Goal: Information Seeking & Learning: Find specific page/section

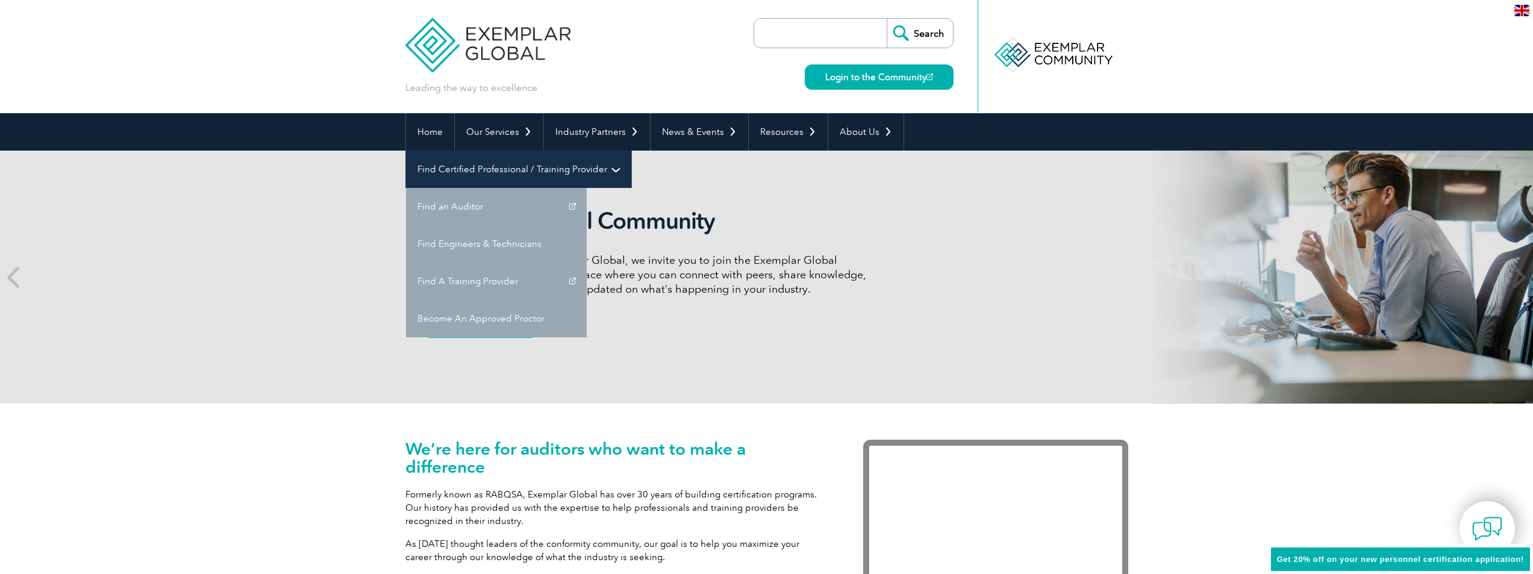
click at [631, 151] on link "Find Certified Professional / Training Provider" at bounding box center [518, 169] width 225 height 37
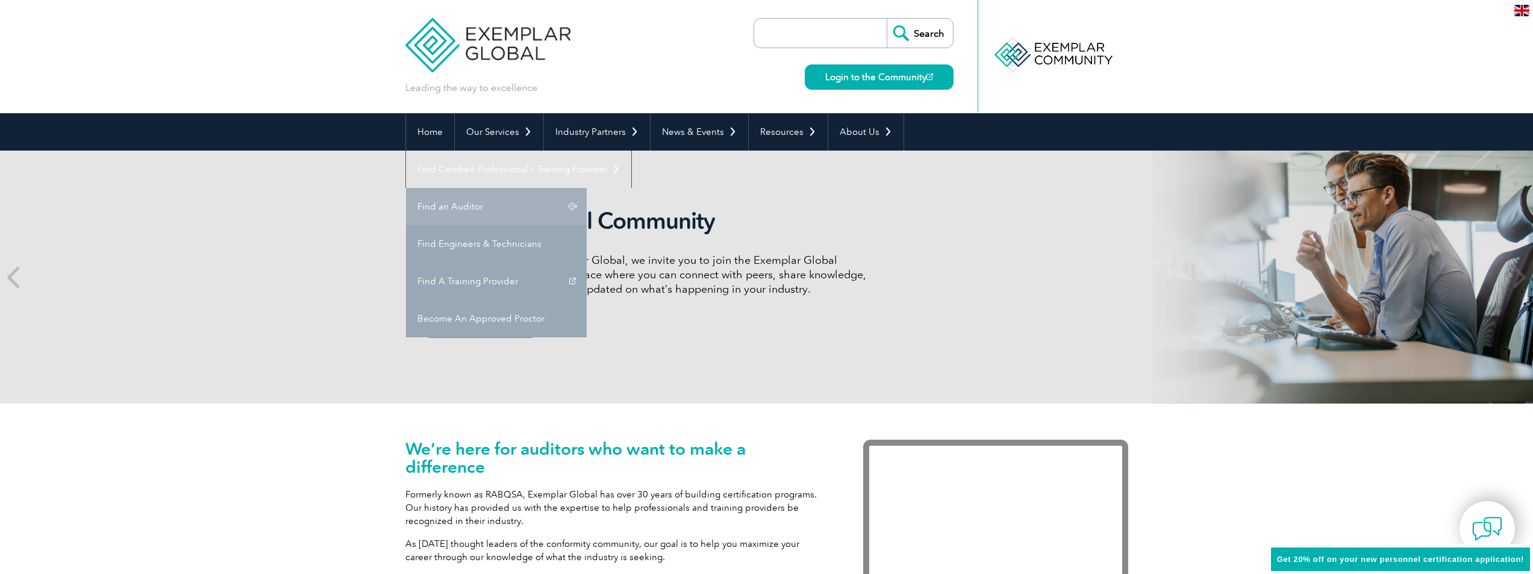
click at [587, 188] on link "Find an Auditor" at bounding box center [496, 206] width 181 height 37
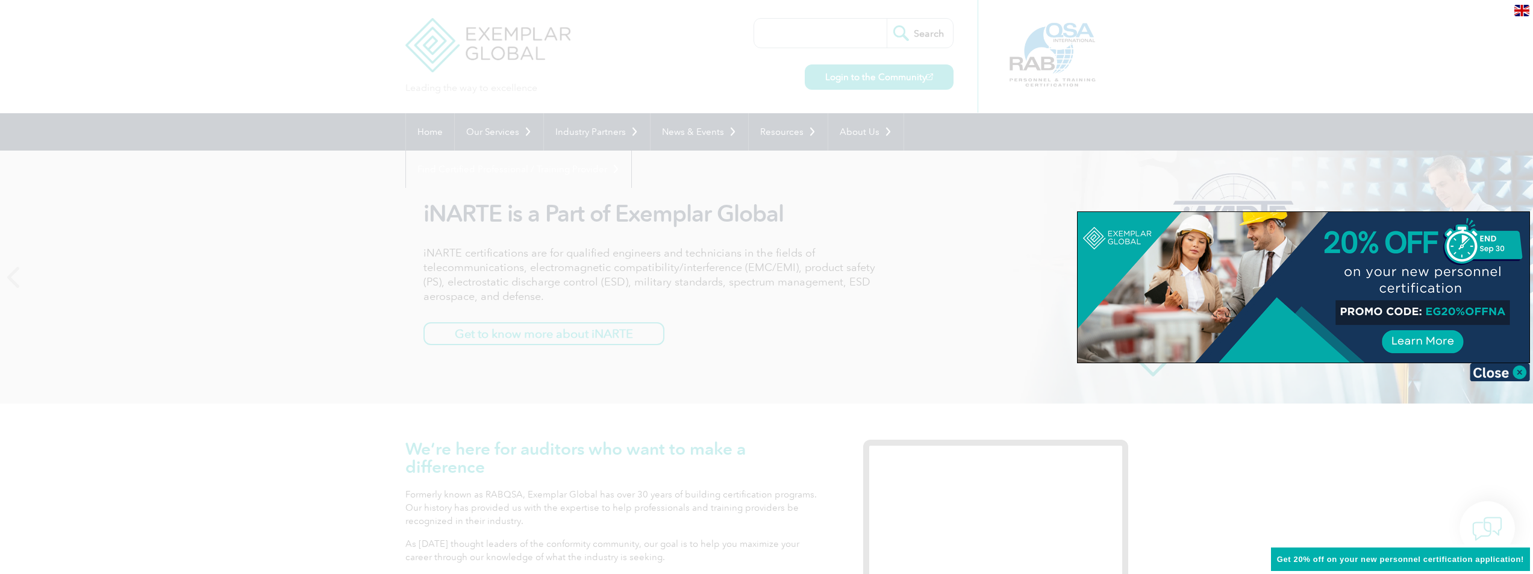
click at [659, 71] on div at bounding box center [766, 287] width 1533 height 574
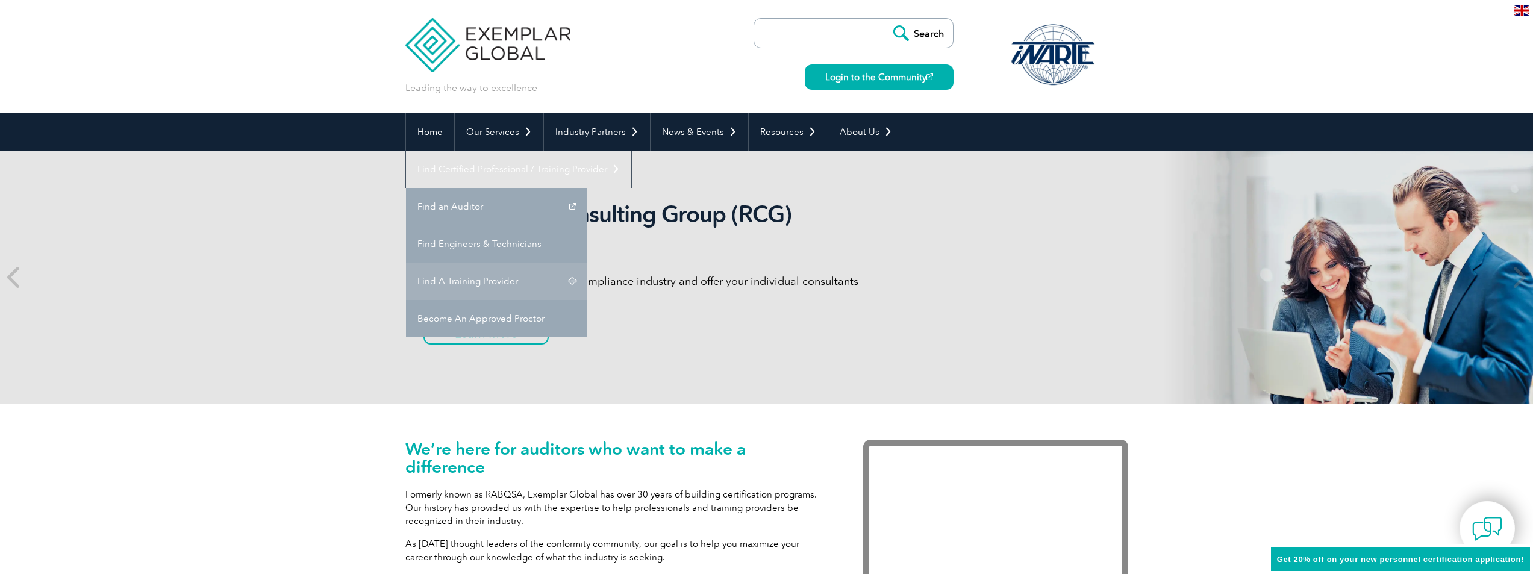
click at [587, 263] on link "Find A Training Provider" at bounding box center [496, 281] width 181 height 37
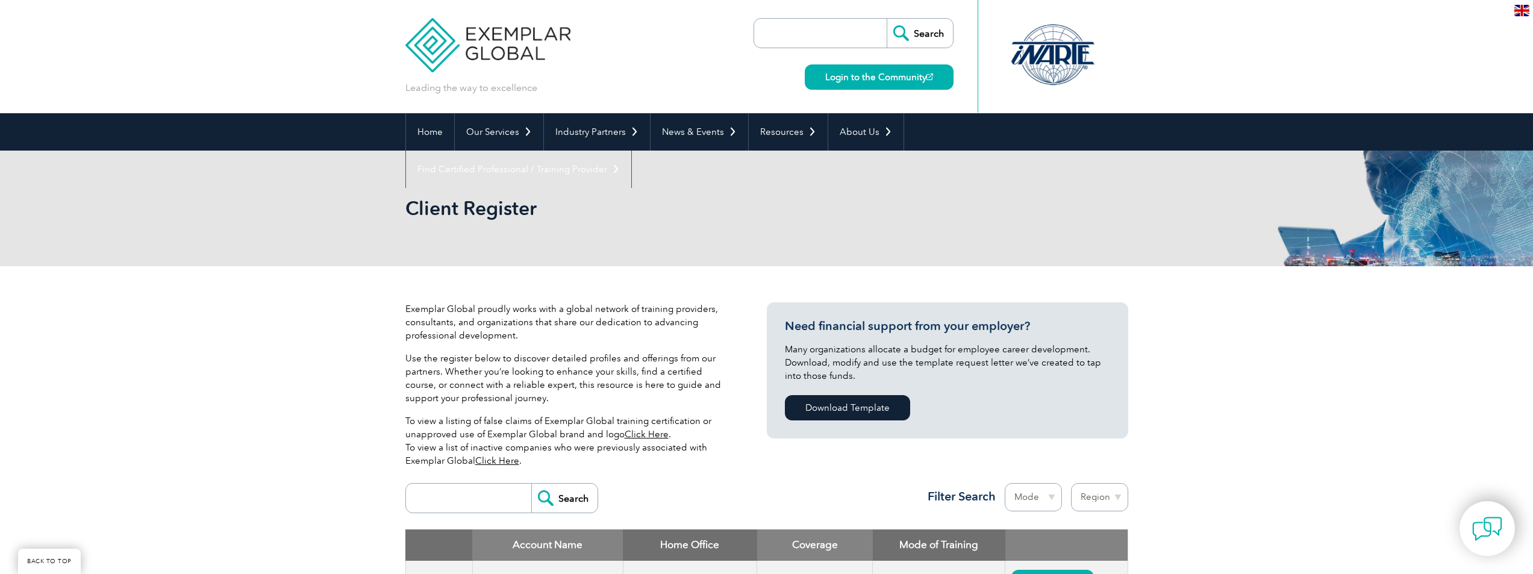
click at [503, 484] on input "search" at bounding box center [471, 498] width 119 height 29
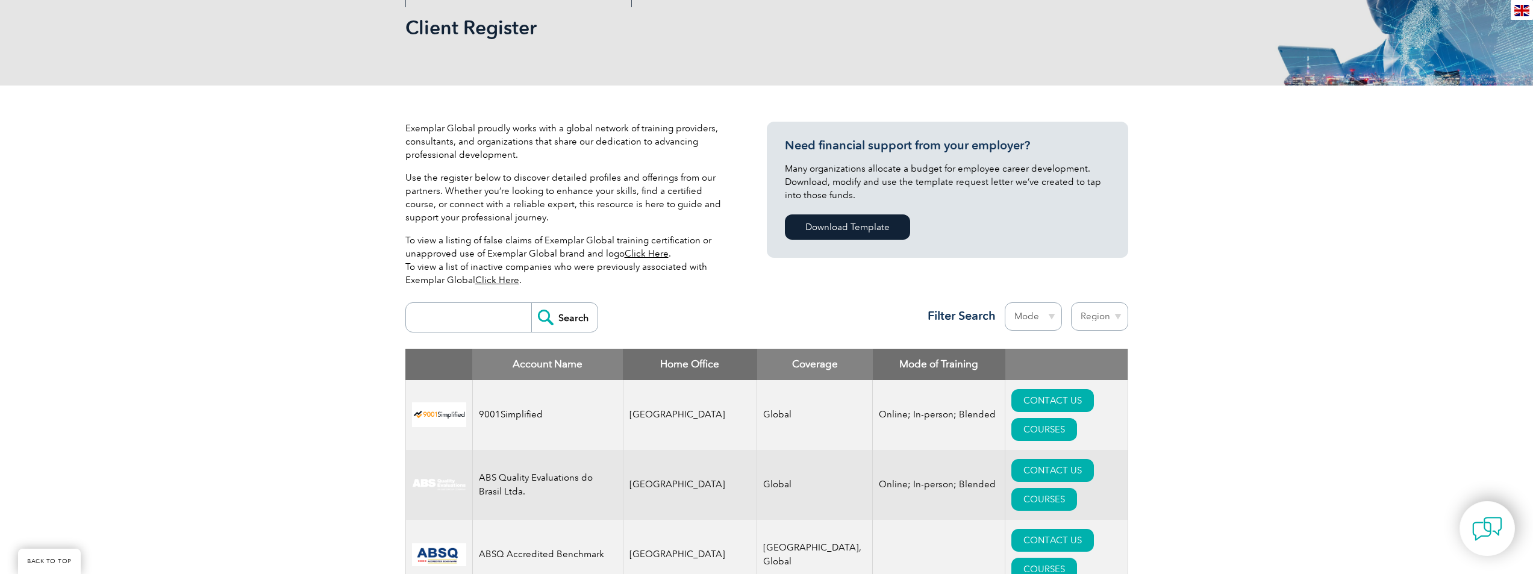
scroll to position [181, 0]
type input "roya"
click at [531, 303] on input "Search" at bounding box center [564, 317] width 66 height 29
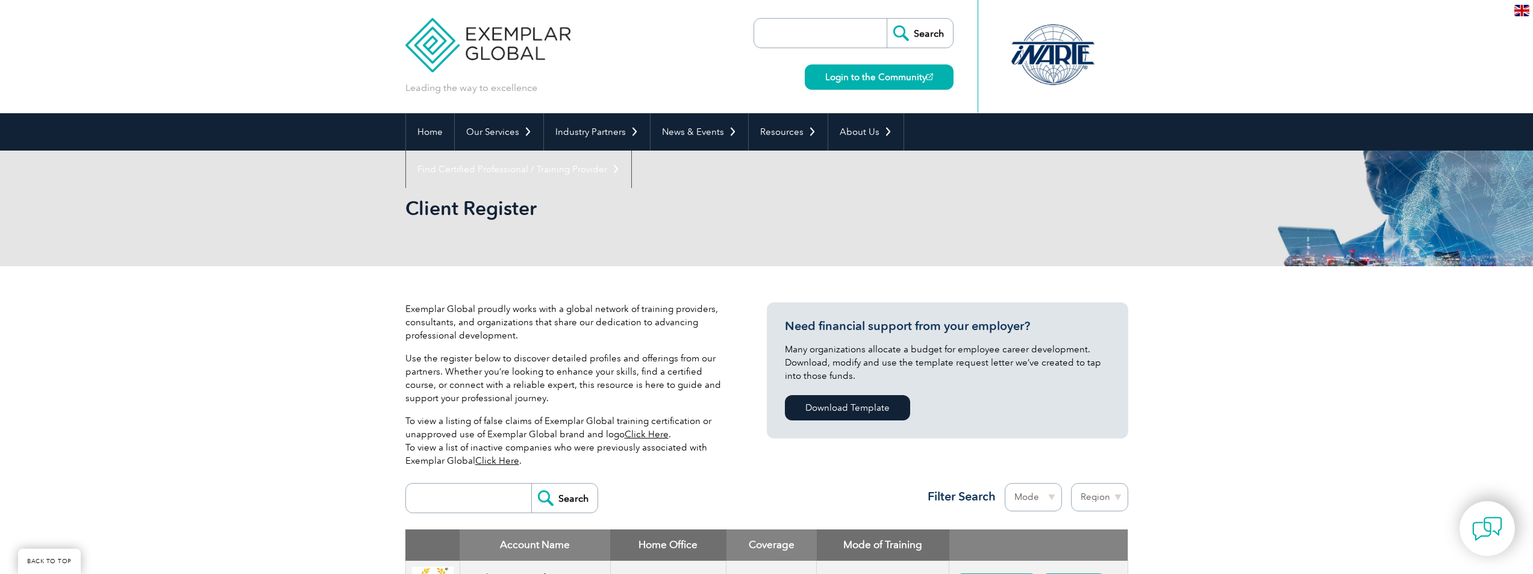
scroll to position [301, 0]
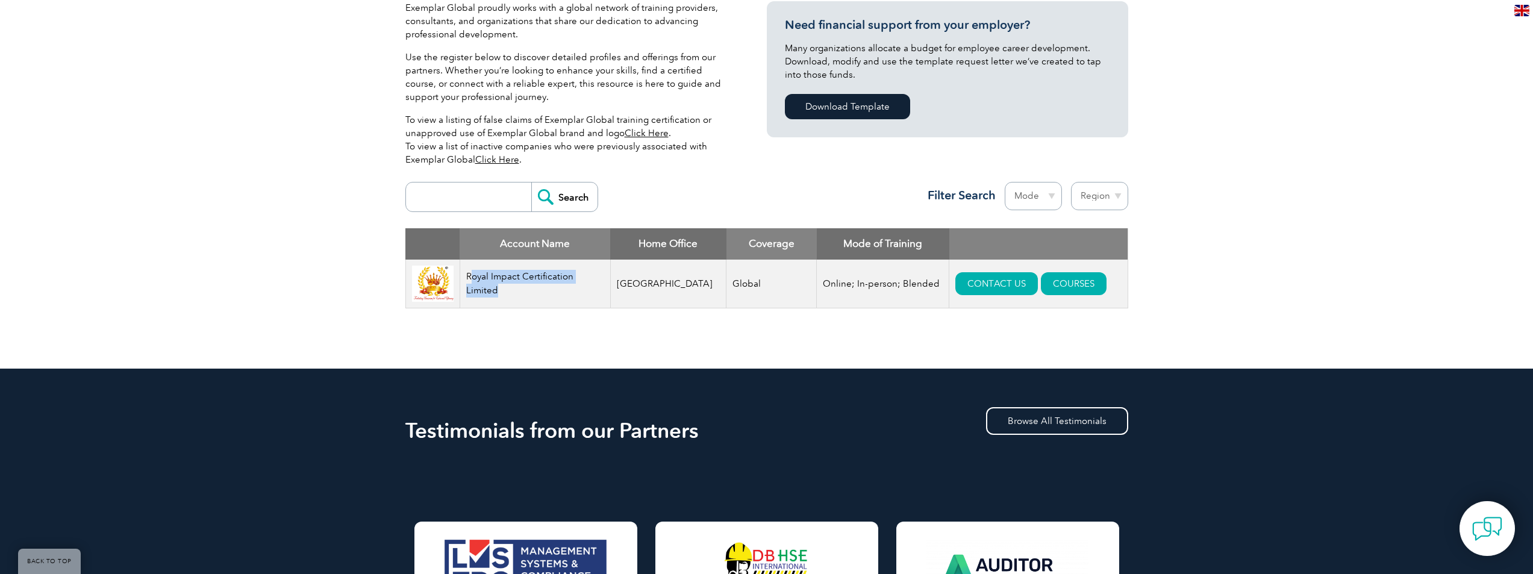
drag, startPoint x: 473, startPoint y: 284, endPoint x: 563, endPoint y: 295, distance: 90.4
click at [563, 295] on td "Royal Impact Certification Limited" at bounding box center [534, 284] width 151 height 49
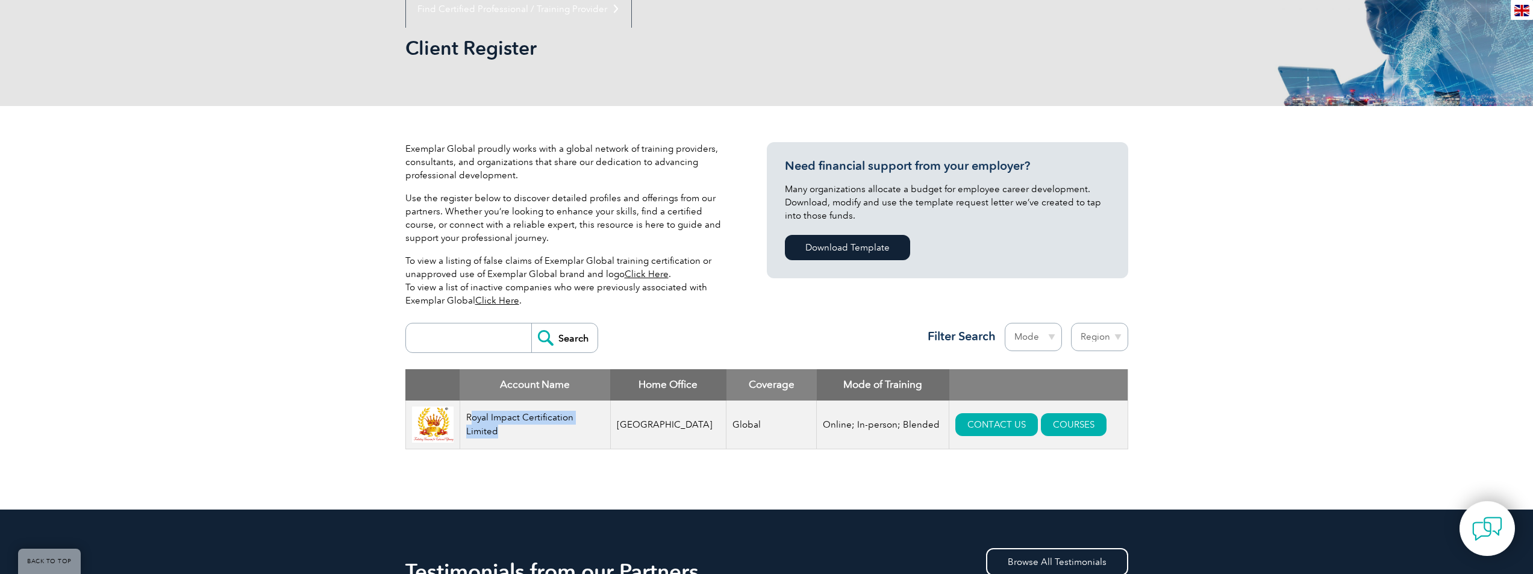
scroll to position [0, 0]
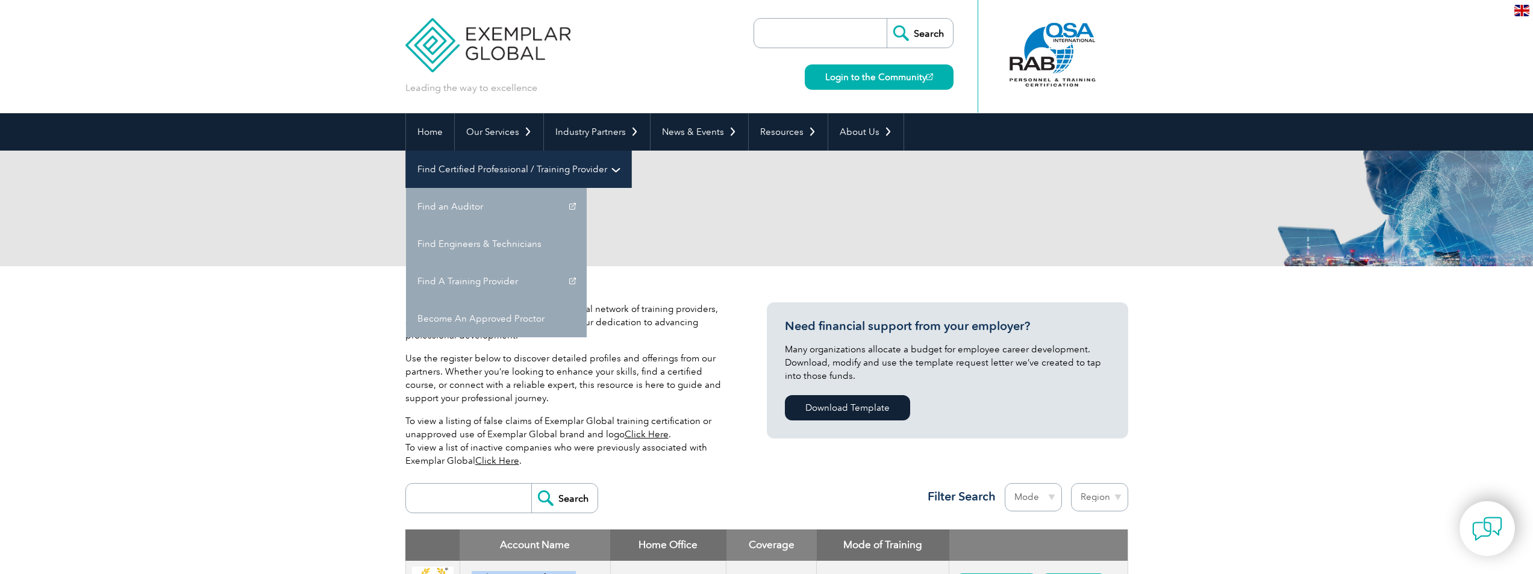
click at [631, 151] on link "Find Certified Professional / Training Provider" at bounding box center [518, 169] width 225 height 37
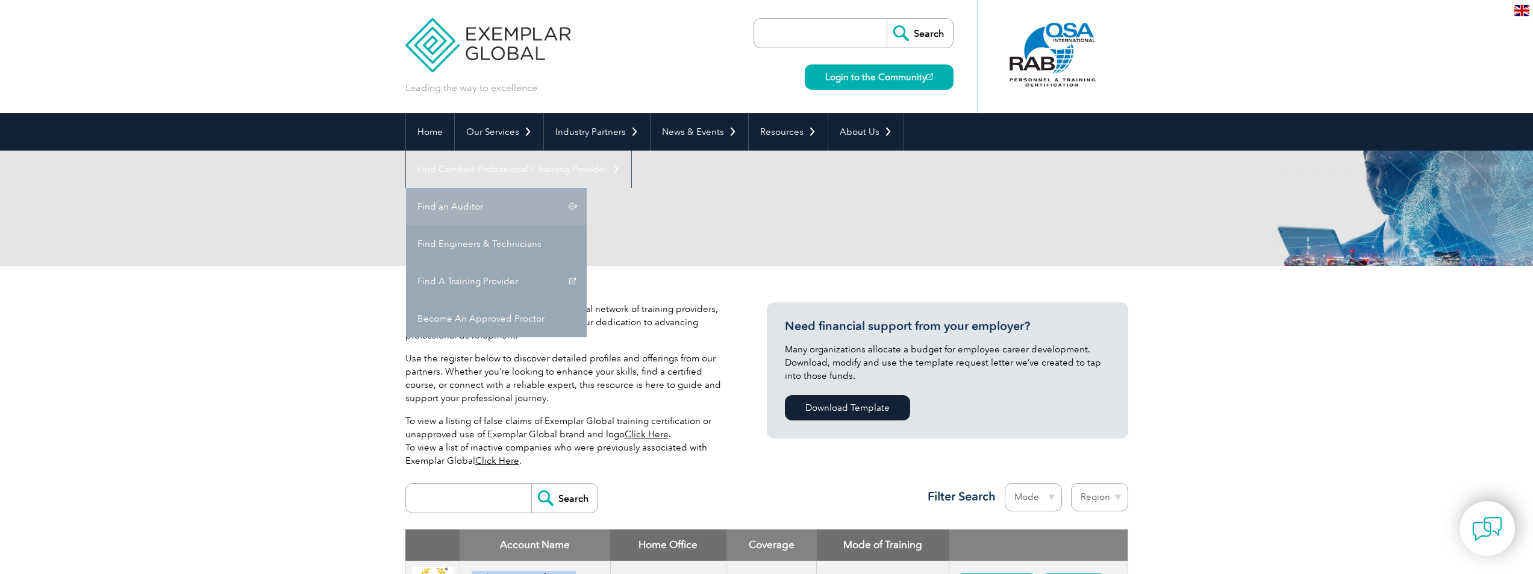
click at [587, 188] on link "Find an Auditor" at bounding box center [496, 206] width 181 height 37
